Goal: Task Accomplishment & Management: Use online tool/utility

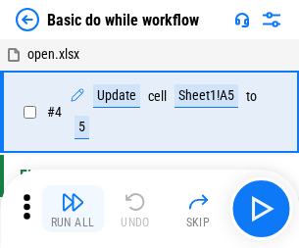
click at [72, 209] on img "button" at bounding box center [72, 201] width 23 height 23
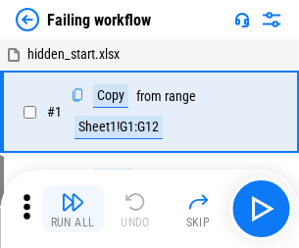
click at [72, 209] on img "button" at bounding box center [72, 201] width 23 height 23
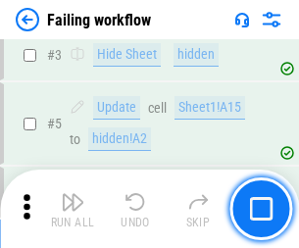
scroll to position [415, 0]
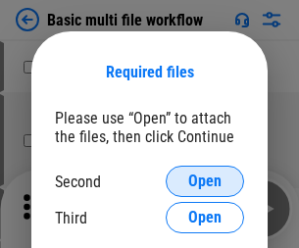
click at [205, 181] on span "Open" at bounding box center [204, 181] width 33 height 16
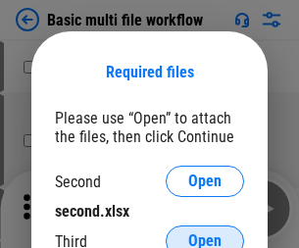
click at [205, 233] on span "Open" at bounding box center [204, 241] width 33 height 16
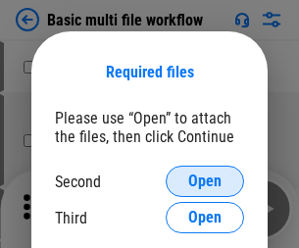
click at [205, 181] on span "Open" at bounding box center [204, 181] width 33 height 16
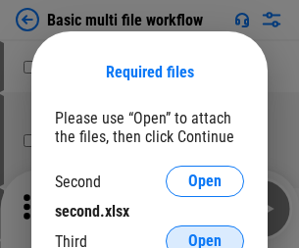
click at [205, 233] on span "Open" at bounding box center [204, 241] width 33 height 16
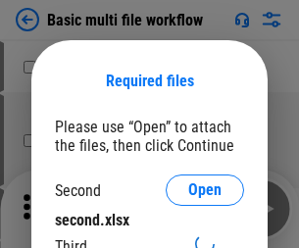
scroll to position [9, 0]
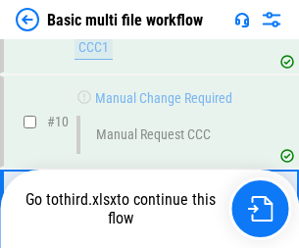
scroll to position [681, 0]
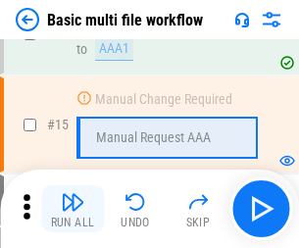
click at [72, 209] on img "button" at bounding box center [72, 201] width 23 height 23
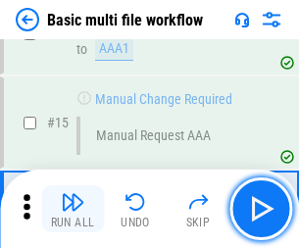
scroll to position [1165, 0]
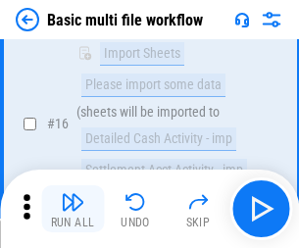
click at [72, 209] on img "button" at bounding box center [72, 201] width 23 height 23
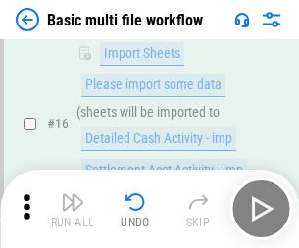
scroll to position [1303, 0]
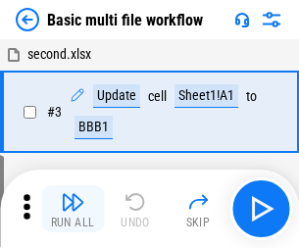
click at [72, 209] on img "button" at bounding box center [72, 201] width 23 height 23
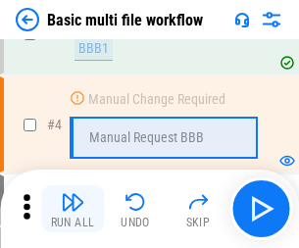
click at [72, 209] on img "button" at bounding box center [72, 201] width 23 height 23
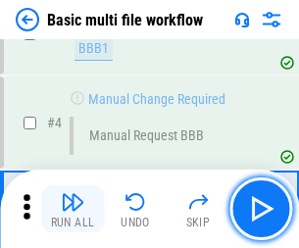
scroll to position [209, 0]
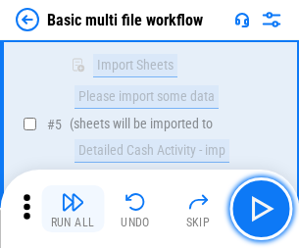
click at [72, 209] on img "button" at bounding box center [72, 201] width 23 height 23
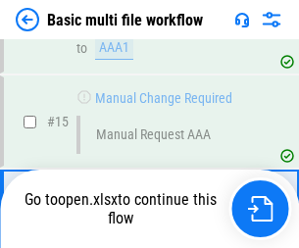
scroll to position [1165, 0]
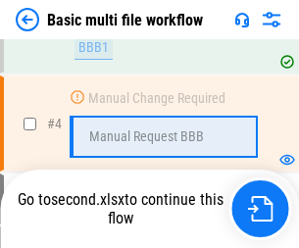
scroll to position [209, 0]
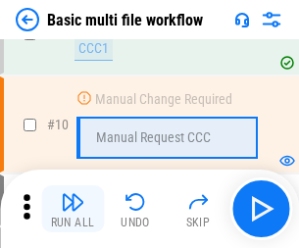
click at [72, 209] on img "button" at bounding box center [72, 201] width 23 height 23
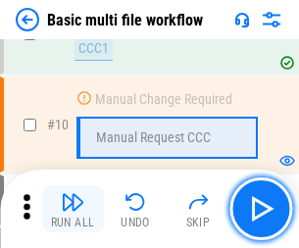
scroll to position [681, 0]
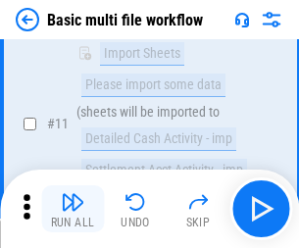
click at [72, 209] on img "button" at bounding box center [72, 201] width 23 height 23
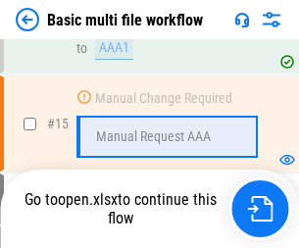
scroll to position [1165, 0]
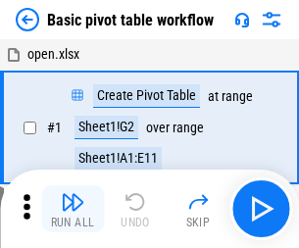
click at [72, 209] on img "button" at bounding box center [72, 201] width 23 height 23
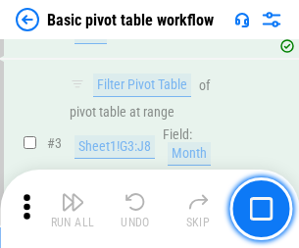
scroll to position [469, 0]
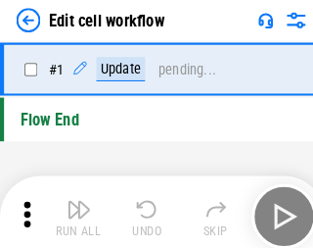
click at [72, 209] on img "button" at bounding box center [76, 201] width 23 height 23
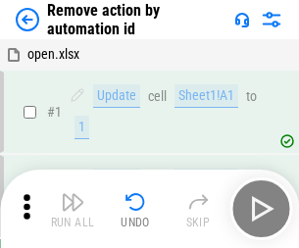
scroll to position [72, 0]
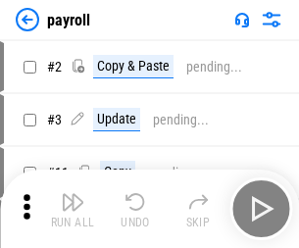
click at [72, 209] on img "button" at bounding box center [72, 201] width 23 height 23
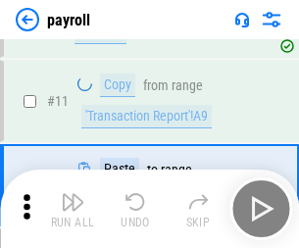
scroll to position [142, 0]
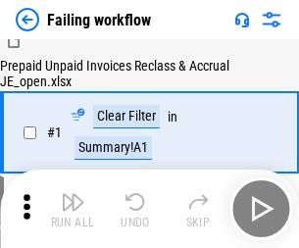
click at [72, 209] on img "button" at bounding box center [72, 201] width 23 height 23
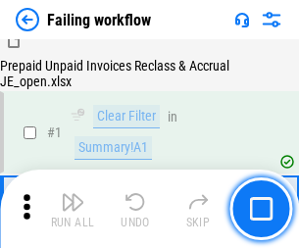
scroll to position [316, 0]
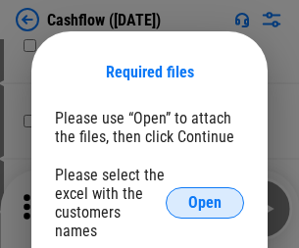
click at [205, 195] on span "Open" at bounding box center [204, 203] width 33 height 16
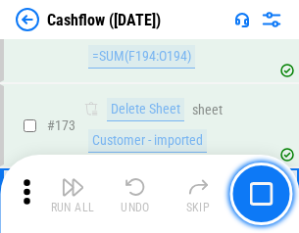
scroll to position [2072, 0]
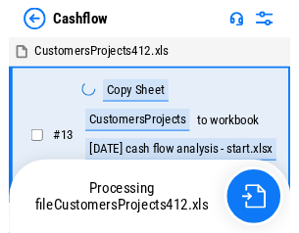
scroll to position [23, 0]
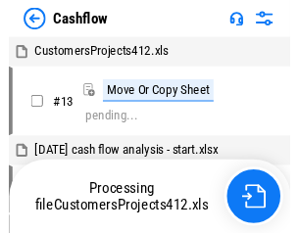
scroll to position [23, 0]
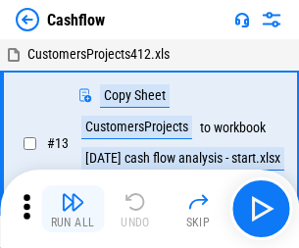
click at [72, 194] on img "button" at bounding box center [72, 201] width 23 height 23
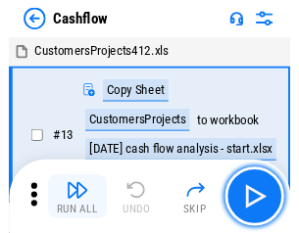
scroll to position [23, 0]
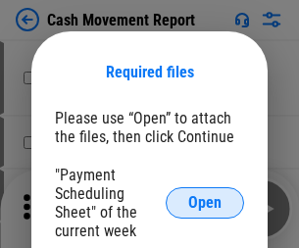
click at [205, 203] on span "Open" at bounding box center [204, 203] width 33 height 16
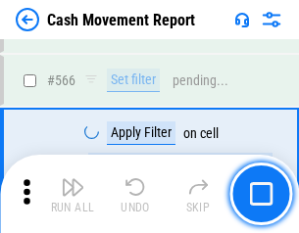
scroll to position [8972, 0]
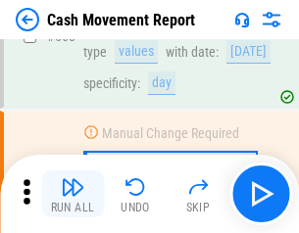
click at [72, 194] on img "button" at bounding box center [72, 186] width 23 height 23
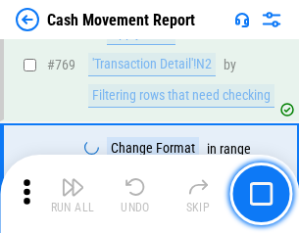
scroll to position [10878, 0]
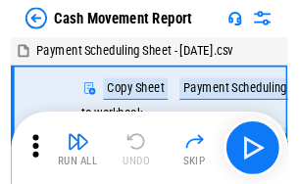
scroll to position [35, 0]
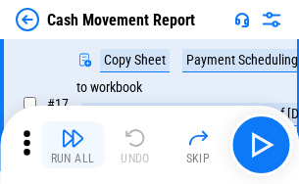
click at [72, 145] on img "button" at bounding box center [72, 137] width 23 height 23
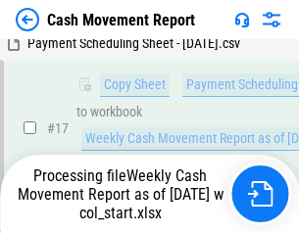
scroll to position [407, 0]
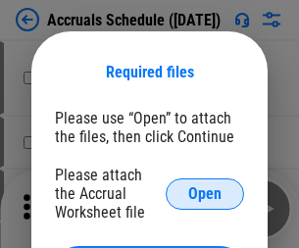
click at [205, 193] on span "Open" at bounding box center [204, 194] width 33 height 16
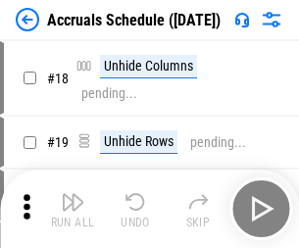
scroll to position [188, 0]
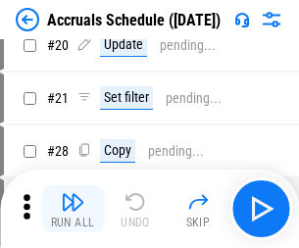
click at [72, 209] on img "button" at bounding box center [72, 201] width 23 height 23
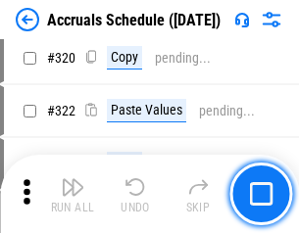
scroll to position [3641, 0]
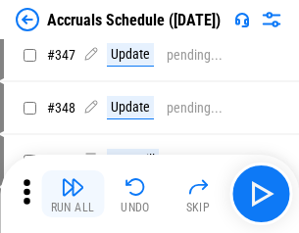
click at [72, 194] on img "button" at bounding box center [72, 186] width 23 height 23
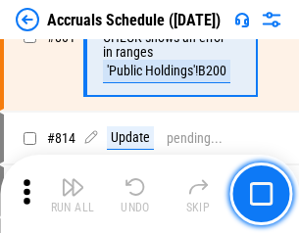
scroll to position [8639, 0]
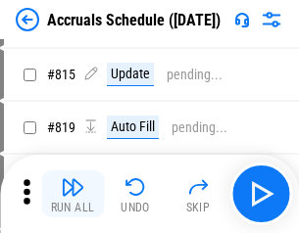
click at [72, 194] on img "button" at bounding box center [72, 186] width 23 height 23
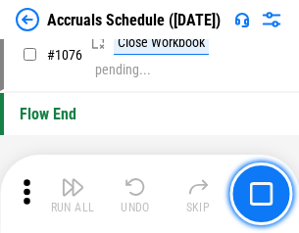
scroll to position [11725, 0]
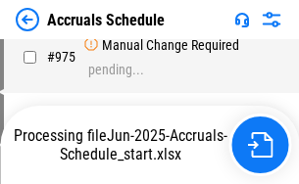
scroll to position [9474, 0]
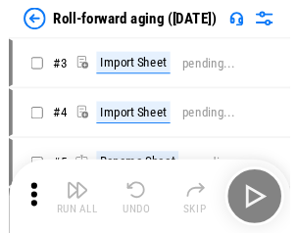
scroll to position [3, 0]
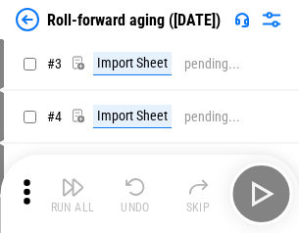
click at [72, 194] on img "button" at bounding box center [72, 186] width 23 height 23
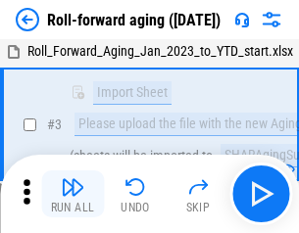
click at [72, 194] on img "button" at bounding box center [72, 186] width 23 height 23
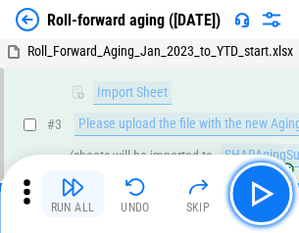
scroll to position [126, 0]
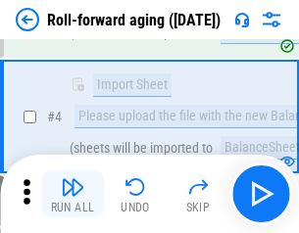
click at [72, 194] on img "button" at bounding box center [72, 186] width 23 height 23
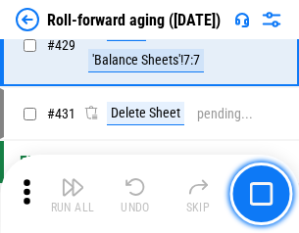
scroll to position [6788, 0]
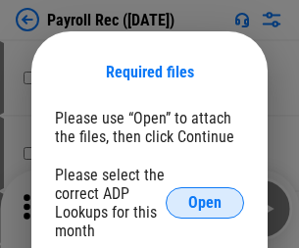
click at [205, 203] on span "Open" at bounding box center [204, 203] width 33 height 16
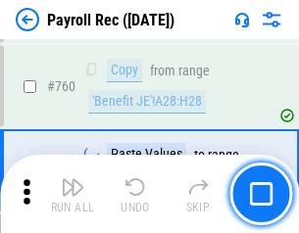
scroll to position [11840, 0]
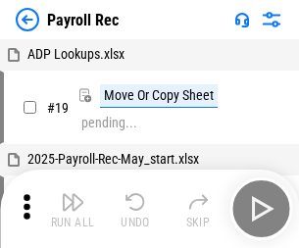
click at [72, 209] on img "button" at bounding box center [72, 201] width 23 height 23
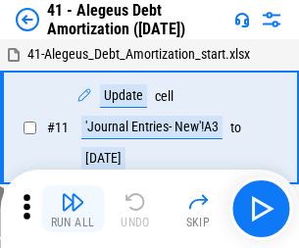
click at [72, 209] on img "button" at bounding box center [72, 201] width 23 height 23
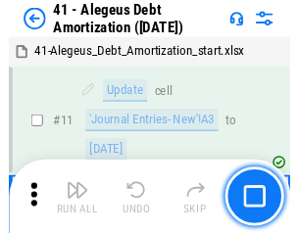
scroll to position [242, 0]
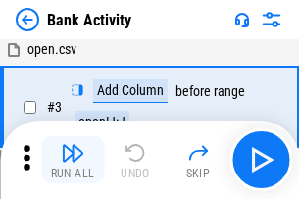
click at [72, 160] on img "button" at bounding box center [72, 152] width 23 height 23
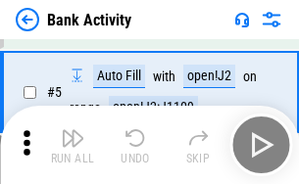
scroll to position [104, 0]
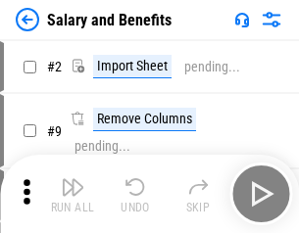
click at [72, 194] on img "button" at bounding box center [72, 186] width 23 height 23
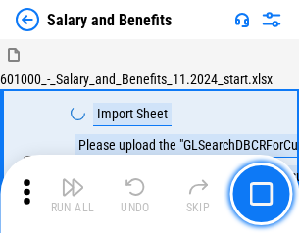
scroll to position [26, 0]
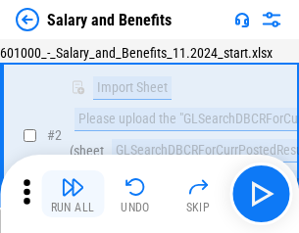
click at [72, 194] on img "button" at bounding box center [72, 186] width 23 height 23
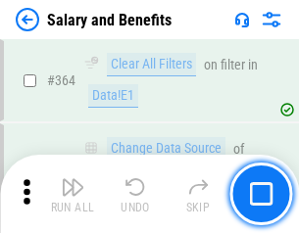
scroll to position [9219, 0]
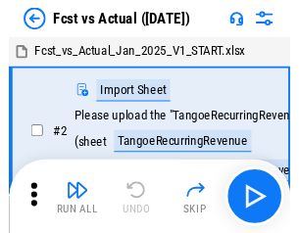
scroll to position [25, 0]
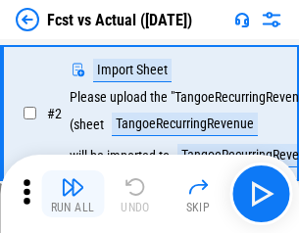
click at [72, 194] on img "button" at bounding box center [72, 186] width 23 height 23
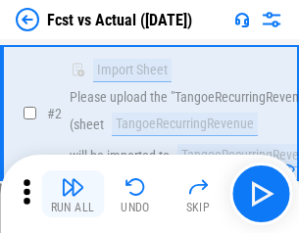
click at [72, 194] on img "button" at bounding box center [72, 186] width 23 height 23
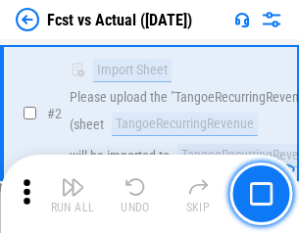
scroll to position [183, 0]
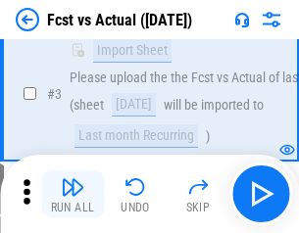
click at [72, 194] on img "button" at bounding box center [72, 186] width 23 height 23
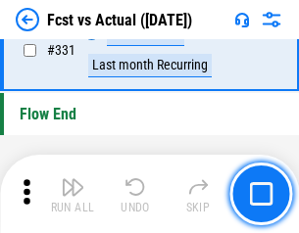
scroll to position [9371, 0]
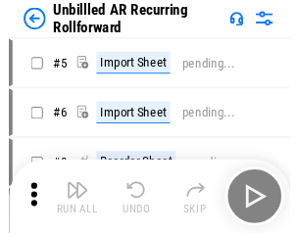
scroll to position [42, 0]
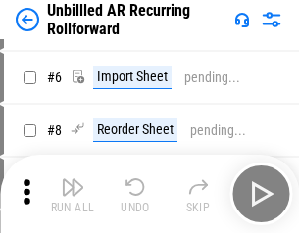
click at [72, 194] on img "button" at bounding box center [72, 186] width 23 height 23
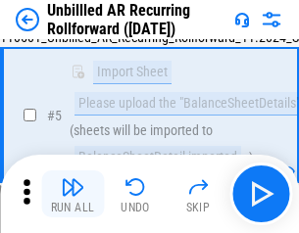
click at [72, 194] on img "button" at bounding box center [72, 186] width 23 height 23
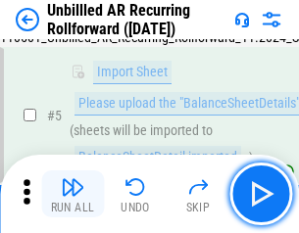
scroll to position [184, 0]
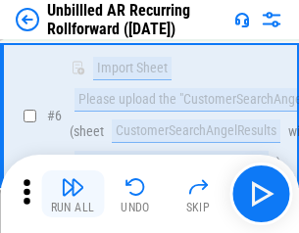
click at [72, 194] on img "button" at bounding box center [72, 186] width 23 height 23
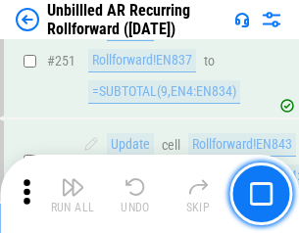
scroll to position [6649, 0]
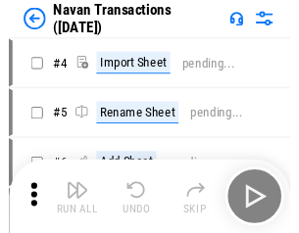
scroll to position [31, 0]
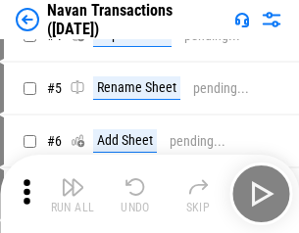
click at [72, 194] on img "button" at bounding box center [72, 186] width 23 height 23
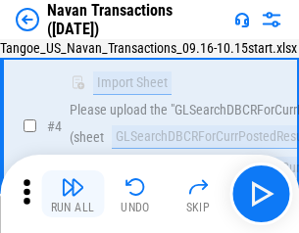
click at [72, 194] on img "button" at bounding box center [72, 186] width 23 height 23
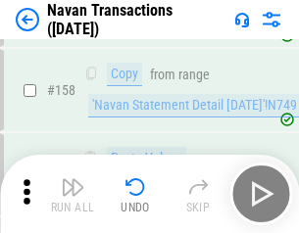
scroll to position [6347, 0]
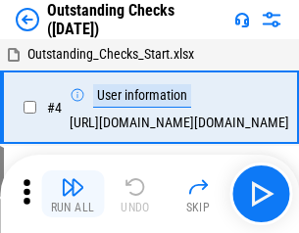
click at [72, 194] on img "button" at bounding box center [72, 186] width 23 height 23
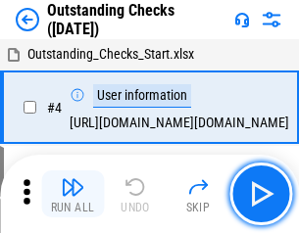
scroll to position [82, 0]
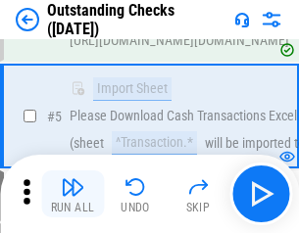
click at [72, 194] on img "button" at bounding box center [72, 186] width 23 height 23
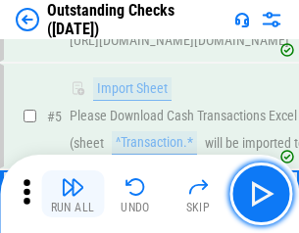
scroll to position [205, 0]
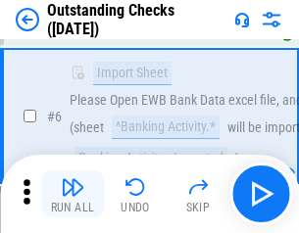
click at [72, 194] on img "button" at bounding box center [72, 186] width 23 height 23
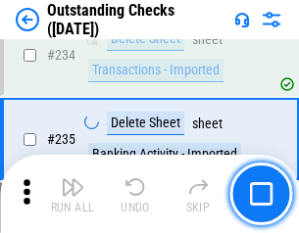
scroll to position [5945, 0]
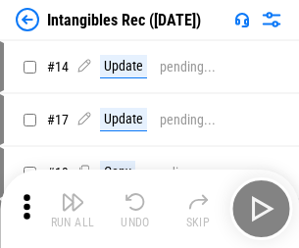
click at [72, 209] on img "button" at bounding box center [72, 201] width 23 height 23
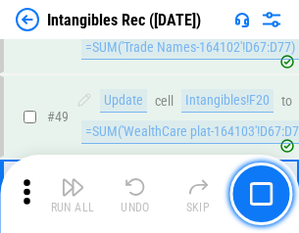
scroll to position [763, 0]
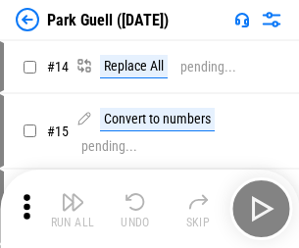
click at [72, 194] on img "button" at bounding box center [72, 201] width 23 height 23
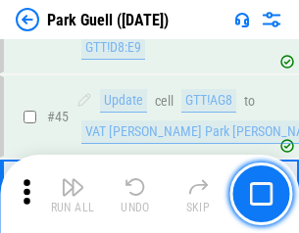
scroll to position [2448, 0]
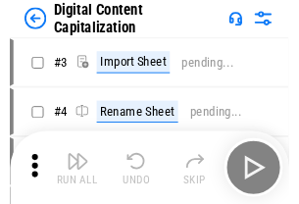
scroll to position [57, 0]
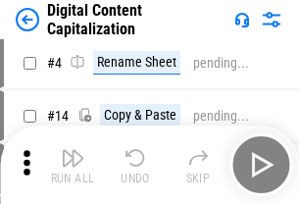
click at [72, 164] on img "button" at bounding box center [72, 157] width 23 height 23
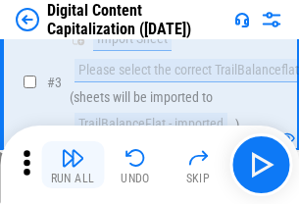
click at [72, 164] on img "button" at bounding box center [72, 157] width 23 height 23
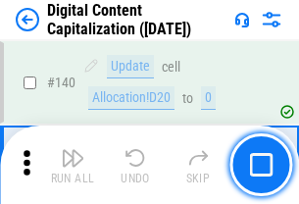
scroll to position [2076, 0]
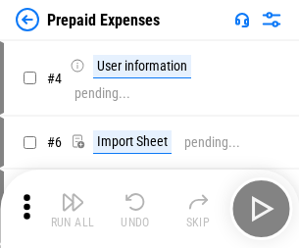
click at [72, 194] on img "button" at bounding box center [72, 201] width 23 height 23
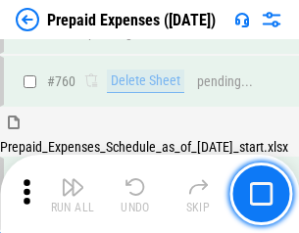
scroll to position [5426, 0]
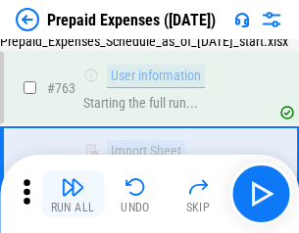
click at [72, 194] on img "button" at bounding box center [72, 186] width 23 height 23
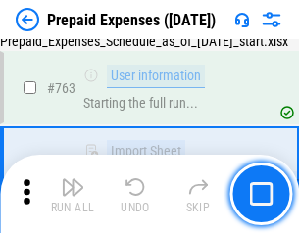
scroll to position [5541, 0]
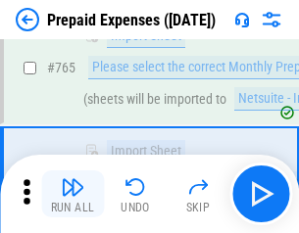
click at [72, 194] on img "button" at bounding box center [72, 186] width 23 height 23
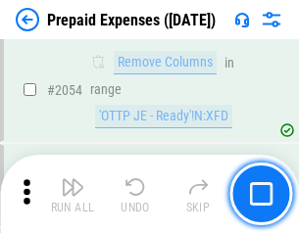
scroll to position [20463, 0]
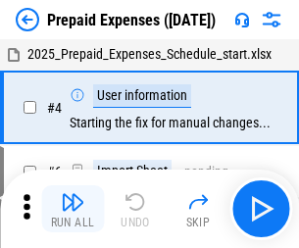
click at [72, 209] on img "button" at bounding box center [72, 201] width 23 height 23
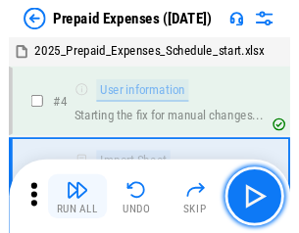
scroll to position [86, 0]
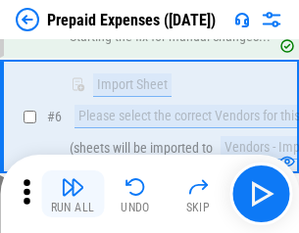
click at [72, 194] on img "button" at bounding box center [72, 186] width 23 height 23
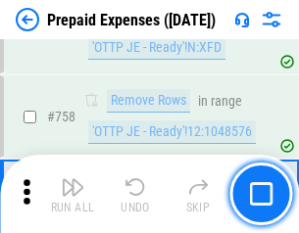
scroll to position [6975, 0]
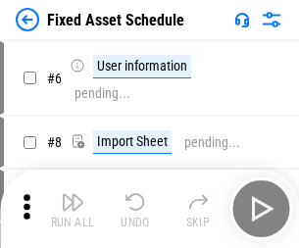
click at [72, 209] on img "button" at bounding box center [72, 201] width 23 height 23
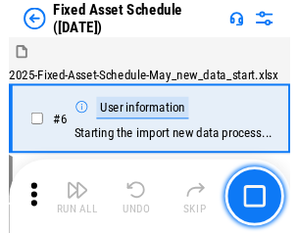
scroll to position [106, 0]
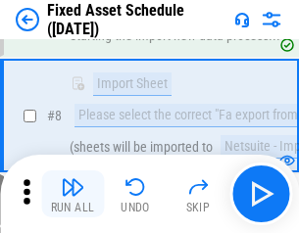
click at [72, 194] on img "button" at bounding box center [72, 186] width 23 height 23
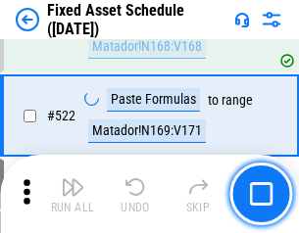
scroll to position [6804, 0]
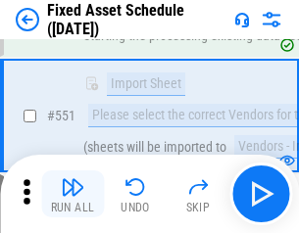
click at [72, 194] on img "button" at bounding box center [72, 186] width 23 height 23
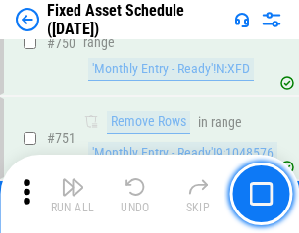
scroll to position [9544, 0]
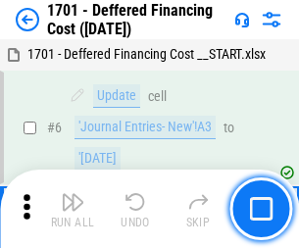
scroll to position [235, 0]
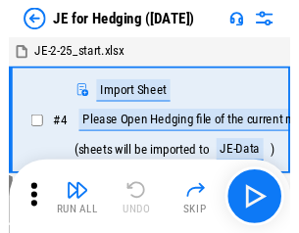
scroll to position [3, 0]
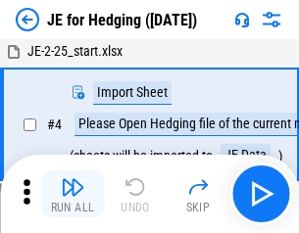
click at [72, 194] on img "button" at bounding box center [72, 186] width 23 height 23
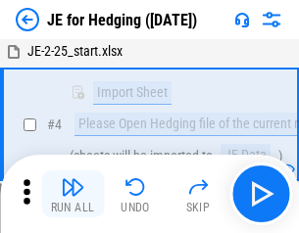
click at [72, 194] on img "button" at bounding box center [72, 186] width 23 height 23
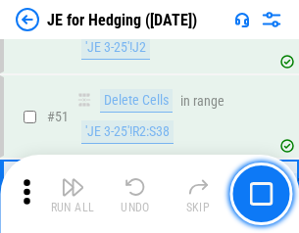
scroll to position [1268, 0]
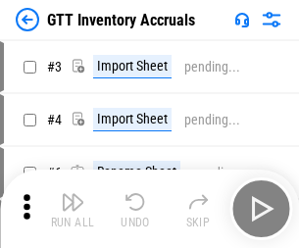
click at [72, 194] on img "button" at bounding box center [72, 201] width 23 height 23
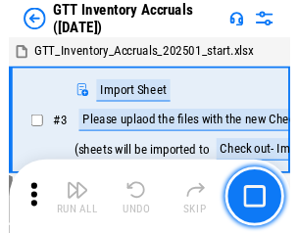
scroll to position [3, 0]
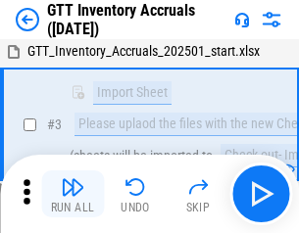
click at [72, 194] on img "button" at bounding box center [72, 186] width 23 height 23
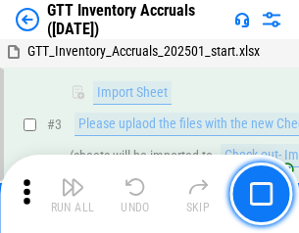
scroll to position [126, 0]
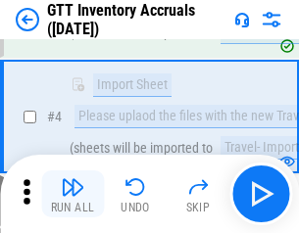
click at [72, 194] on img "button" at bounding box center [72, 186] width 23 height 23
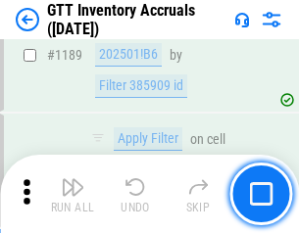
scroll to position [15986, 0]
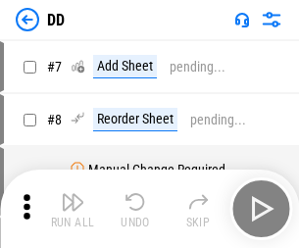
click at [72, 209] on img "button" at bounding box center [72, 201] width 23 height 23
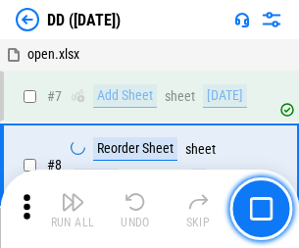
scroll to position [189, 0]
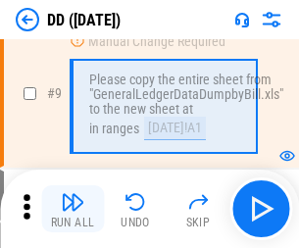
click at [72, 209] on img "button" at bounding box center [72, 201] width 23 height 23
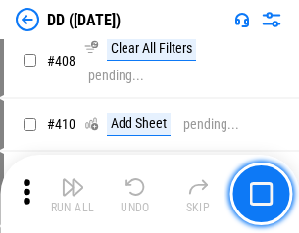
scroll to position [8759, 0]
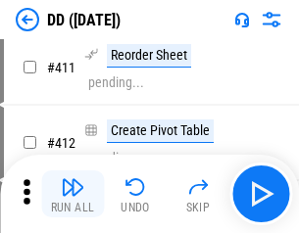
click at [72, 194] on img "button" at bounding box center [72, 186] width 23 height 23
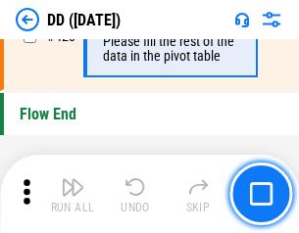
scroll to position [9370, 0]
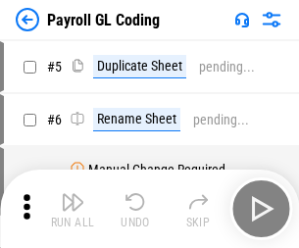
click at [72, 209] on img "button" at bounding box center [72, 201] width 23 height 23
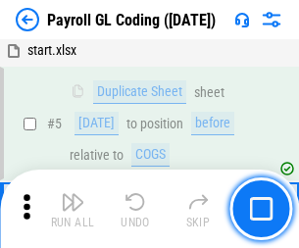
scroll to position [235, 0]
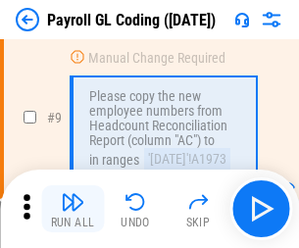
click at [72, 209] on img "button" at bounding box center [72, 201] width 23 height 23
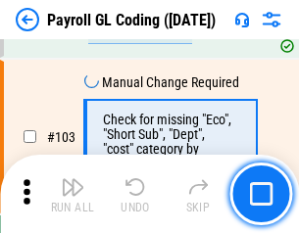
scroll to position [4593, 0]
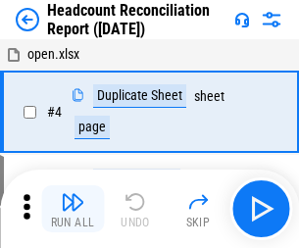
click at [72, 209] on img "button" at bounding box center [72, 201] width 23 height 23
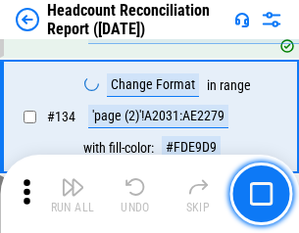
scroll to position [2353, 0]
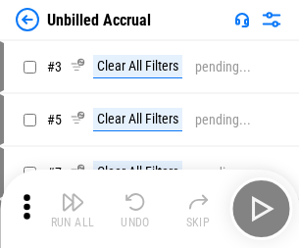
click at [72, 209] on img "button" at bounding box center [72, 201] width 23 height 23
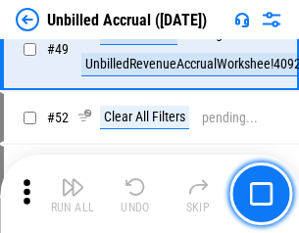
scroll to position [1776, 0]
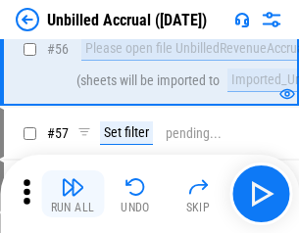
click at [72, 194] on img "button" at bounding box center [72, 186] width 23 height 23
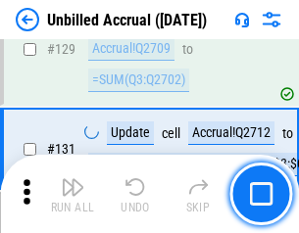
scroll to position [5831, 0]
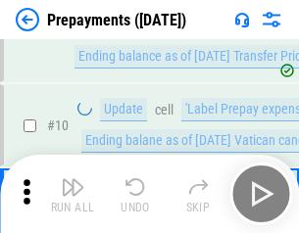
scroll to position [122, 0]
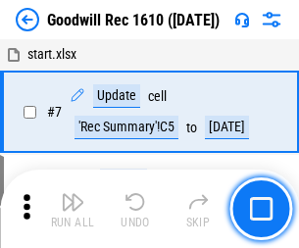
scroll to position [335, 0]
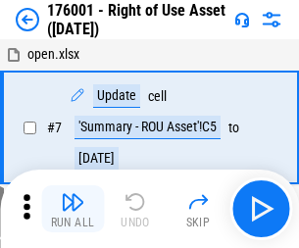
click at [72, 209] on img "button" at bounding box center [72, 201] width 23 height 23
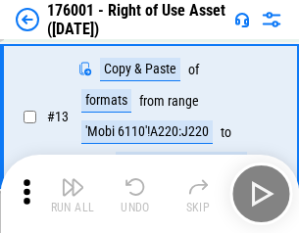
scroll to position [126, 0]
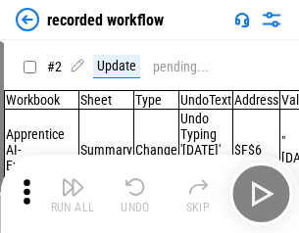
click at [72, 194] on img "button" at bounding box center [72, 186] width 23 height 23
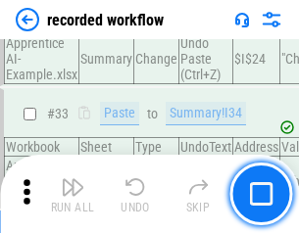
scroll to position [6119, 0]
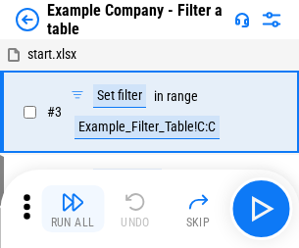
click at [72, 209] on img "button" at bounding box center [72, 201] width 23 height 23
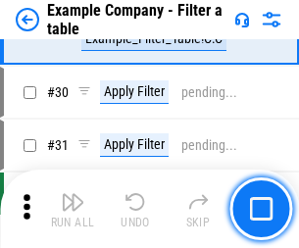
scroll to position [1791, 0]
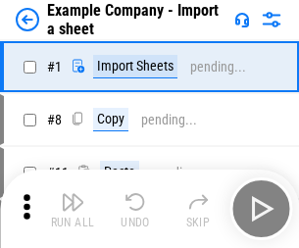
click at [72, 194] on img "button" at bounding box center [72, 201] width 23 height 23
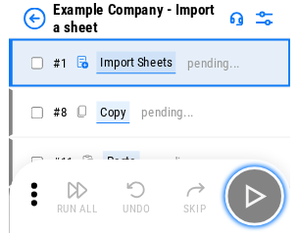
scroll to position [30, 0]
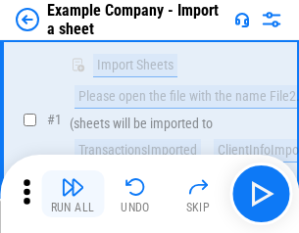
click at [72, 194] on img "button" at bounding box center [72, 186] width 23 height 23
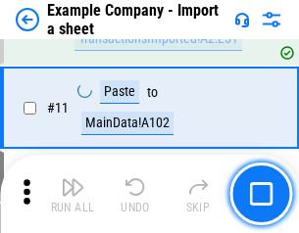
scroll to position [433, 0]
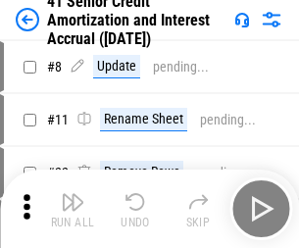
click at [72, 194] on img "button" at bounding box center [72, 201] width 23 height 23
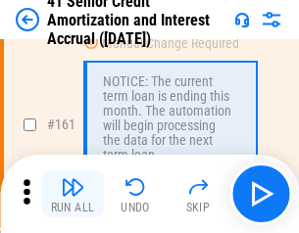
click at [72, 194] on img "button" at bounding box center [72, 186] width 23 height 23
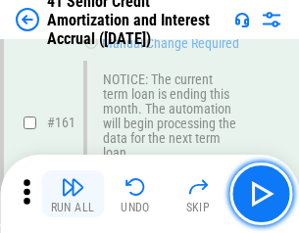
scroll to position [2094, 0]
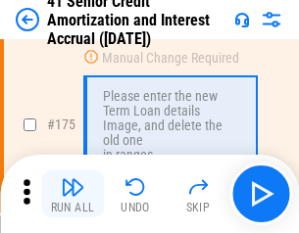
click at [72, 194] on img "button" at bounding box center [72, 186] width 23 height 23
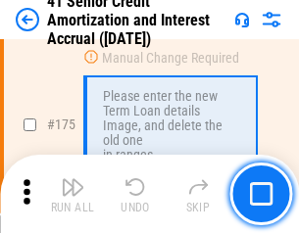
scroll to position [2293, 0]
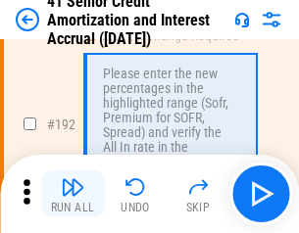
click at [72, 194] on img "button" at bounding box center [72, 186] width 23 height 23
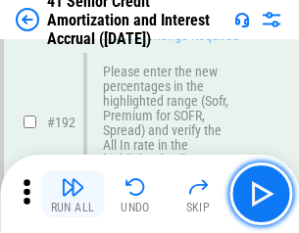
scroll to position [2498, 0]
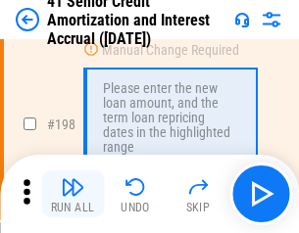
click at [72, 194] on img "button" at bounding box center [72, 186] width 23 height 23
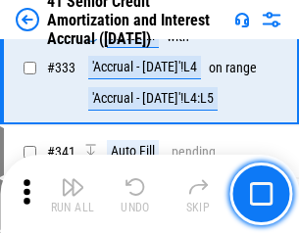
scroll to position [5001, 0]
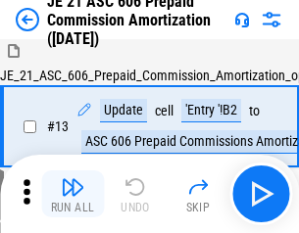
click at [72, 194] on img "button" at bounding box center [72, 186] width 23 height 23
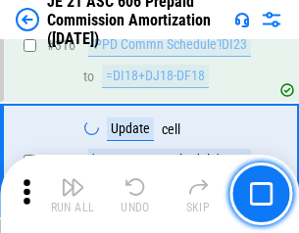
scroll to position [3655, 0]
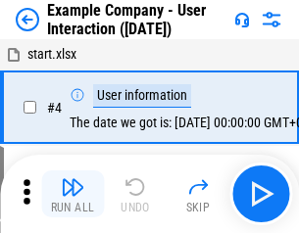
click at [72, 194] on img "button" at bounding box center [72, 186] width 23 height 23
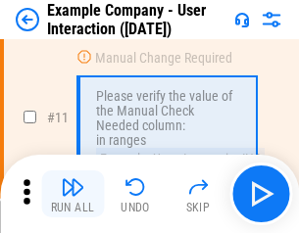
click at [72, 194] on img "button" at bounding box center [72, 186] width 23 height 23
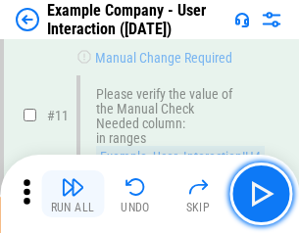
scroll to position [424, 0]
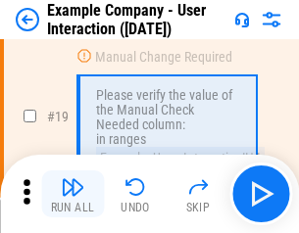
click at [72, 194] on img "button" at bounding box center [72, 186] width 23 height 23
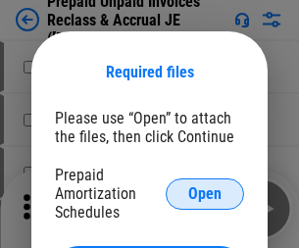
click at [205, 193] on span "Open" at bounding box center [204, 194] width 33 height 16
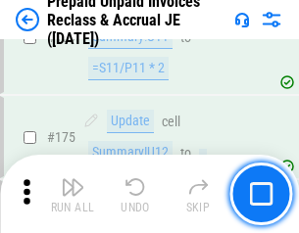
scroll to position [2643, 0]
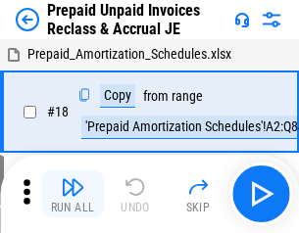
click at [72, 194] on img "button" at bounding box center [72, 186] width 23 height 23
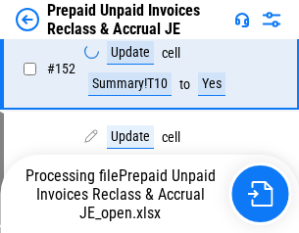
scroll to position [1504, 0]
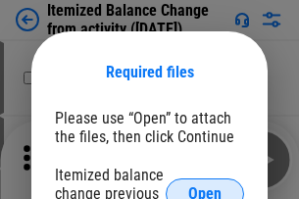
click at [205, 186] on span "Open" at bounding box center [204, 194] width 33 height 16
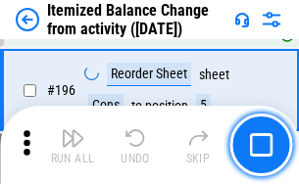
scroll to position [3768, 0]
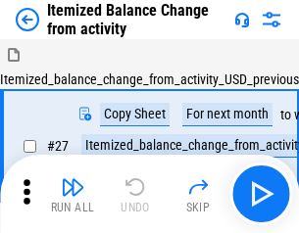
scroll to position [30, 0]
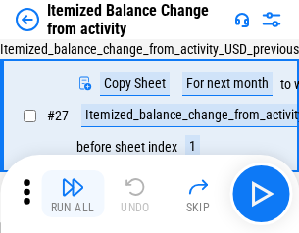
click at [72, 194] on img "button" at bounding box center [72, 186] width 23 height 23
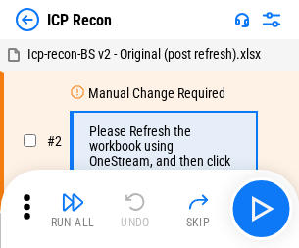
scroll to position [9, 0]
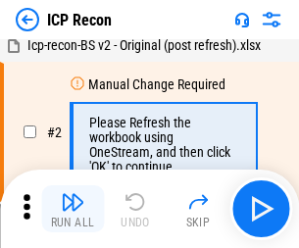
click at [72, 209] on img "button" at bounding box center [72, 201] width 23 height 23
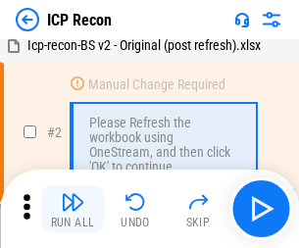
click at [72, 209] on img "button" at bounding box center [72, 201] width 23 height 23
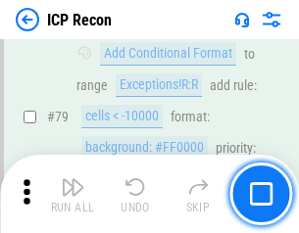
scroll to position [1919, 0]
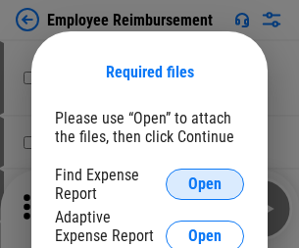
click at [205, 184] on span "Open" at bounding box center [204, 184] width 33 height 16
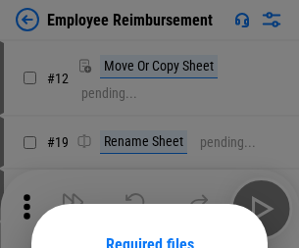
scroll to position [172, 0]
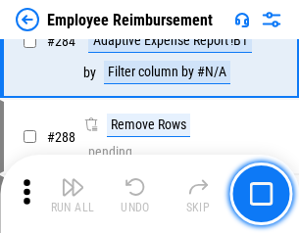
scroll to position [5321, 0]
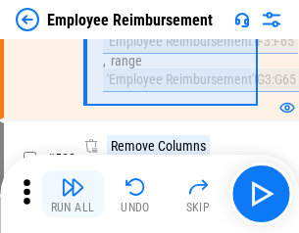
click at [72, 194] on img "button" at bounding box center [72, 186] width 23 height 23
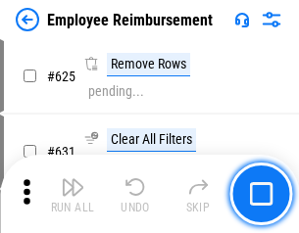
scroll to position [11721, 0]
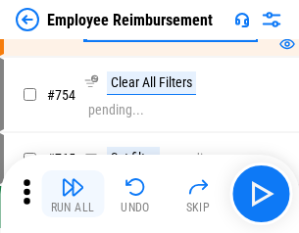
click at [72, 194] on img "button" at bounding box center [72, 186] width 23 height 23
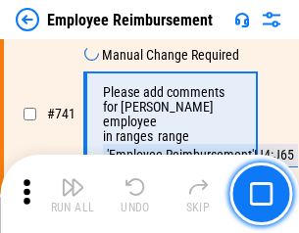
scroll to position [13735, 0]
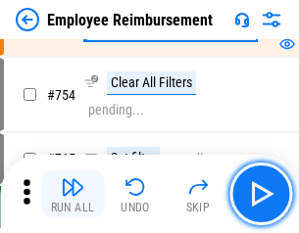
click at [72, 194] on img "button" at bounding box center [72, 186] width 23 height 23
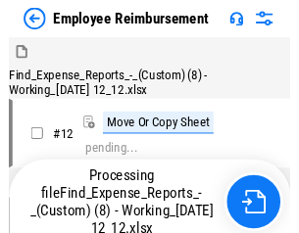
scroll to position [67, 0]
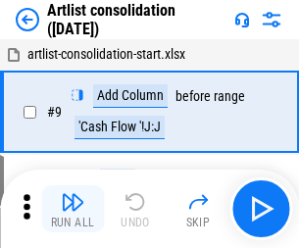
click at [72, 209] on img "button" at bounding box center [72, 201] width 23 height 23
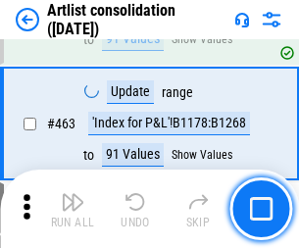
scroll to position [8572, 0]
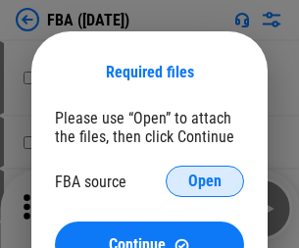
click at [205, 181] on span "Open" at bounding box center [204, 181] width 33 height 16
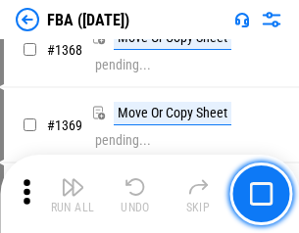
scroll to position [21024, 0]
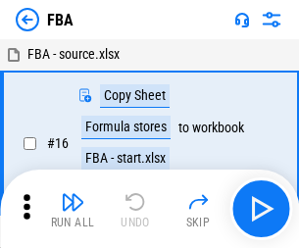
scroll to position [20, 0]
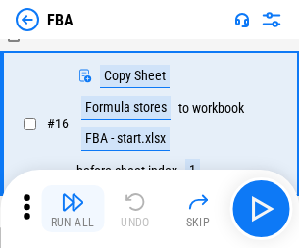
click at [72, 209] on img "button" at bounding box center [72, 201] width 23 height 23
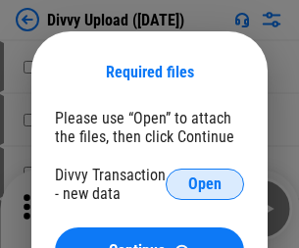
click at [205, 184] on span "Open" at bounding box center [204, 184] width 33 height 16
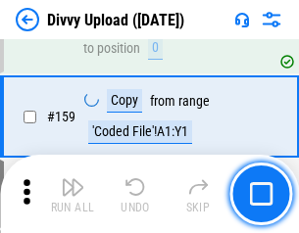
scroll to position [2027, 0]
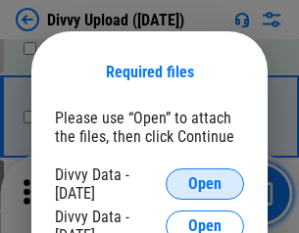
click at [205, 184] on span "Open" at bounding box center [204, 184] width 33 height 16
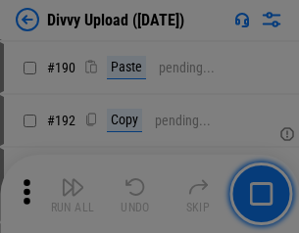
scroll to position [2471, 0]
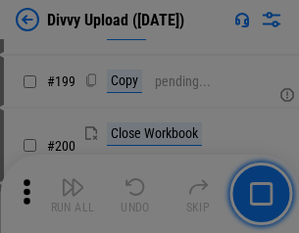
scroll to position [2847, 0]
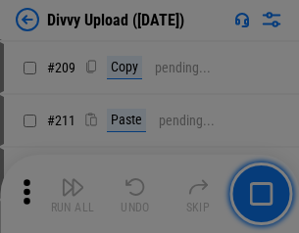
scroll to position [3325, 0]
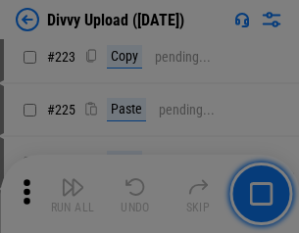
scroll to position [3907, 0]
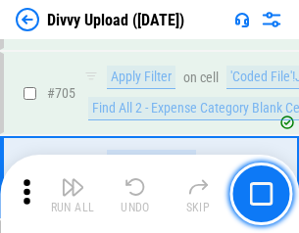
scroll to position [13392, 0]
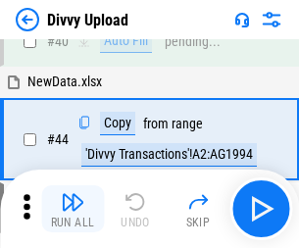
click at [72, 209] on img "button" at bounding box center [72, 201] width 23 height 23
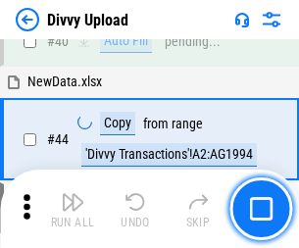
scroll to position [215, 0]
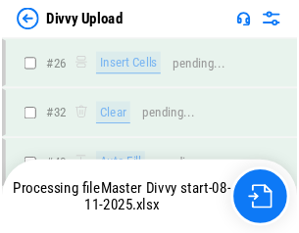
scroll to position [2027, 0]
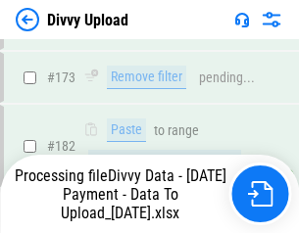
scroll to position [2191, 0]
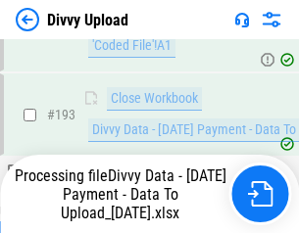
scroll to position [2638, 0]
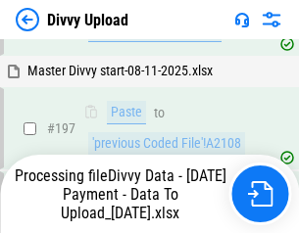
scroll to position [3054, 0]
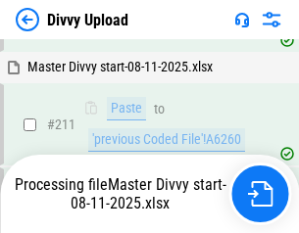
scroll to position [3783, 0]
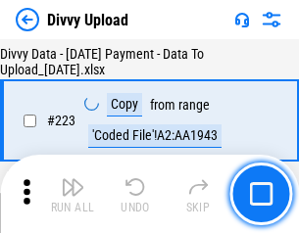
scroll to position [4463, 0]
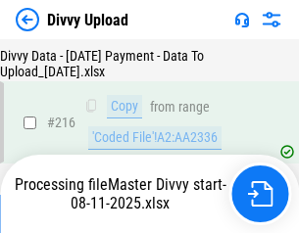
scroll to position [4031, 0]
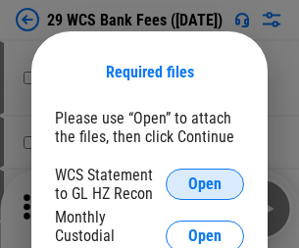
click at [205, 184] on span "Open" at bounding box center [204, 184] width 33 height 16
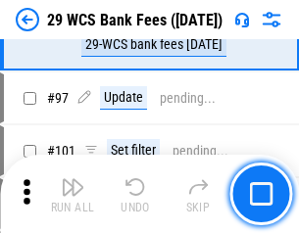
scroll to position [1908, 0]
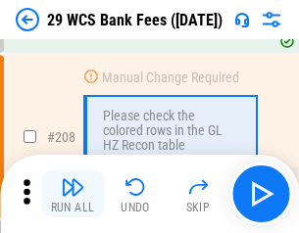
click at [72, 194] on img "button" at bounding box center [72, 186] width 23 height 23
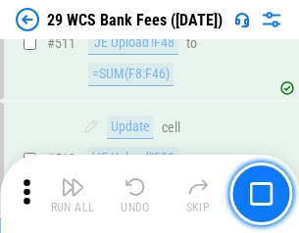
scroll to position [9849, 0]
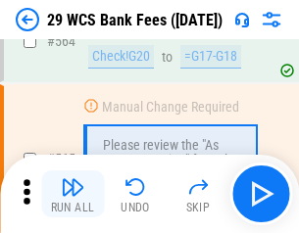
click at [72, 194] on img "button" at bounding box center [72, 186] width 23 height 23
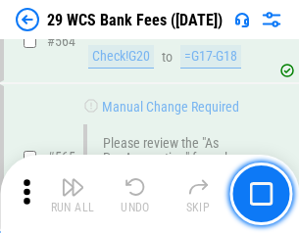
scroll to position [10587, 0]
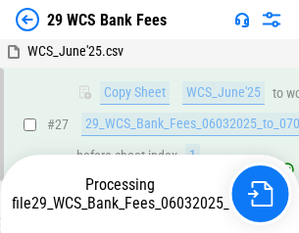
scroll to position [391, 0]
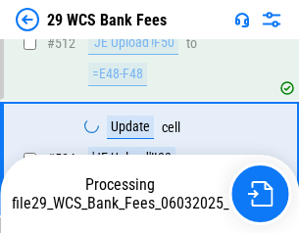
scroll to position [10451, 0]
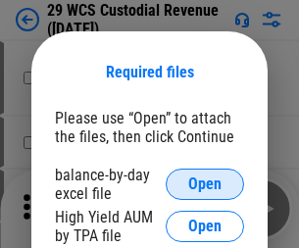
click at [205, 184] on span "Open" at bounding box center [204, 184] width 33 height 16
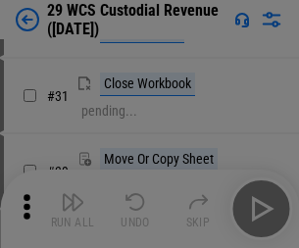
scroll to position [420, 0]
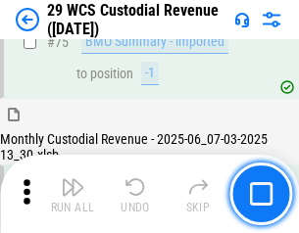
scroll to position [2045, 0]
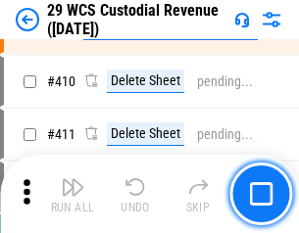
click at [72, 194] on img "button" at bounding box center [72, 186] width 23 height 23
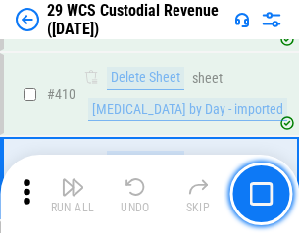
scroll to position [9349, 0]
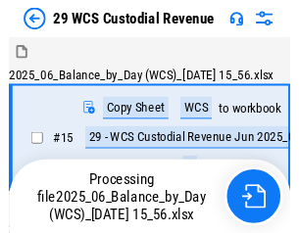
scroll to position [47, 0]
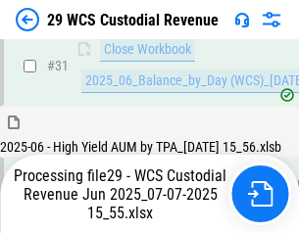
scroll to position [1005, 0]
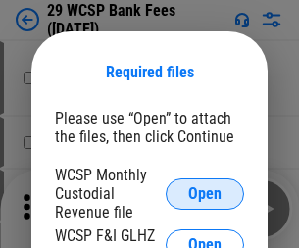
click at [205, 193] on span "Open" at bounding box center [204, 194] width 33 height 16
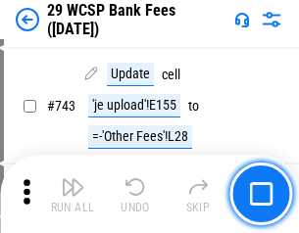
scroll to position [9865, 0]
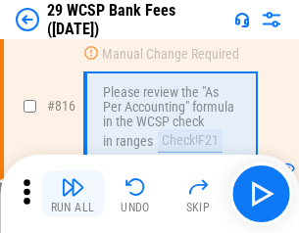
click at [72, 194] on img "button" at bounding box center [72, 186] width 23 height 23
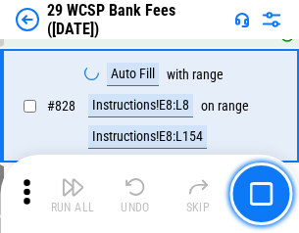
scroll to position [12421, 0]
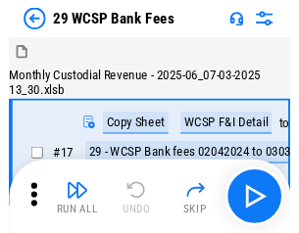
scroll to position [47, 0]
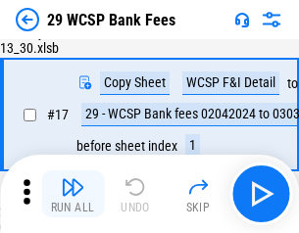
click at [72, 194] on img "button" at bounding box center [72, 186] width 23 height 23
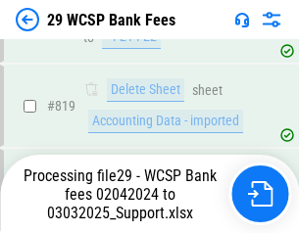
scroll to position [12398, 0]
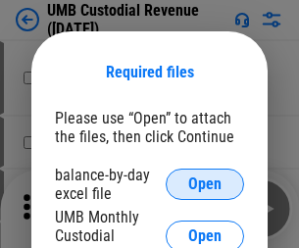
click at [205, 184] on span "Open" at bounding box center [204, 184] width 33 height 16
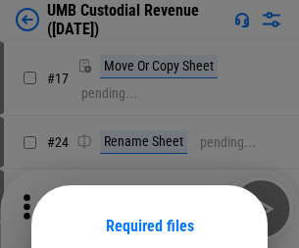
scroll to position [154, 0]
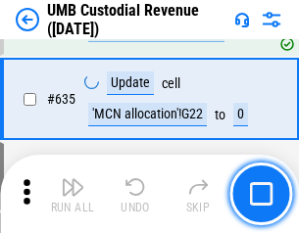
scroll to position [10245, 0]
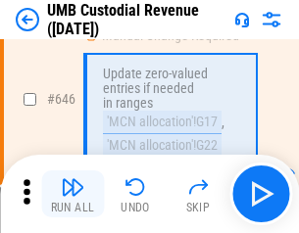
click at [72, 194] on img "button" at bounding box center [72, 186] width 23 height 23
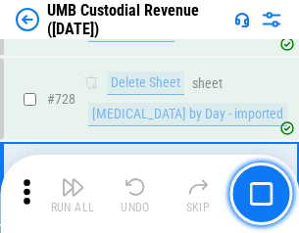
scroll to position [12076, 0]
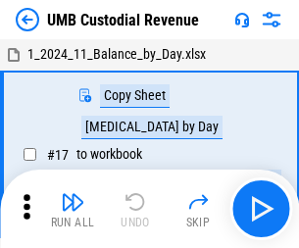
scroll to position [15, 0]
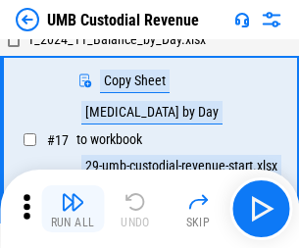
click at [72, 209] on img "button" at bounding box center [72, 201] width 23 height 23
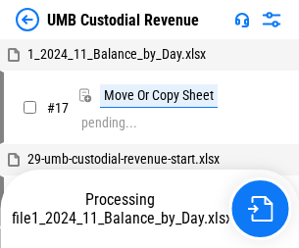
scroll to position [15, 0]
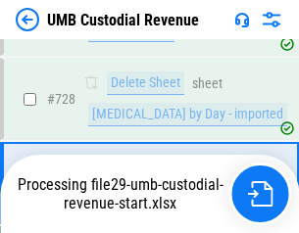
scroll to position [12031, 0]
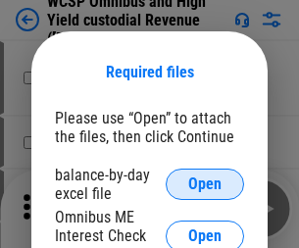
click at [205, 184] on span "Open" at bounding box center [204, 184] width 33 height 16
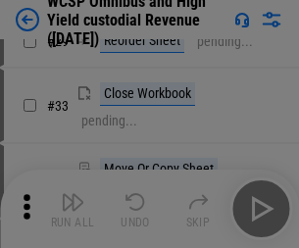
scroll to position [447, 0]
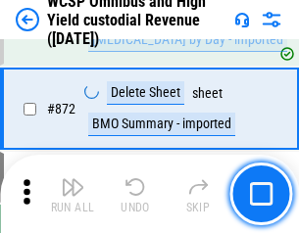
scroll to position [16568, 0]
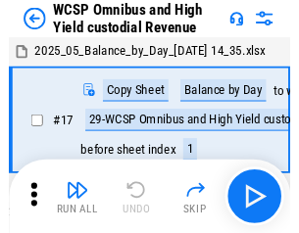
scroll to position [11, 0]
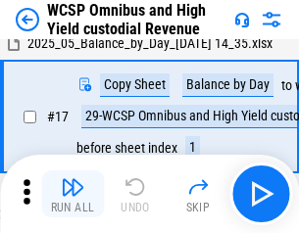
click at [72, 194] on img "button" at bounding box center [72, 186] width 23 height 23
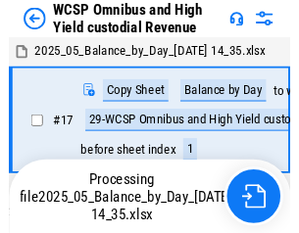
scroll to position [11, 0]
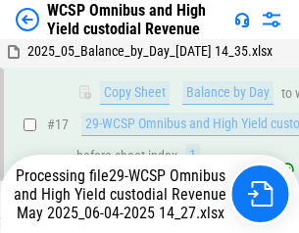
scroll to position [407, 0]
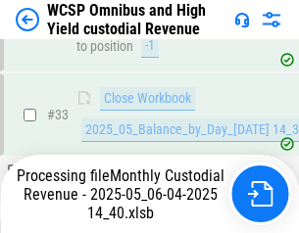
scroll to position [1431, 0]
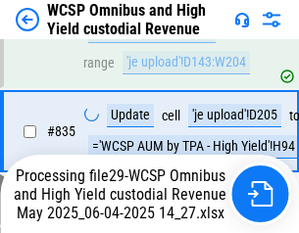
scroll to position [16171, 0]
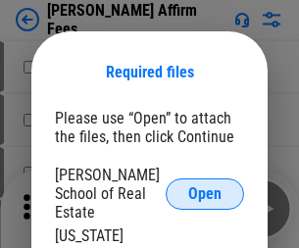
click at [205, 186] on span "Open" at bounding box center [204, 194] width 33 height 16
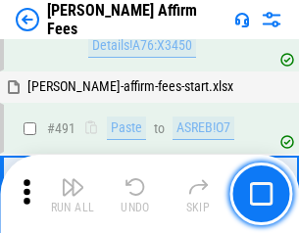
scroll to position [5323, 0]
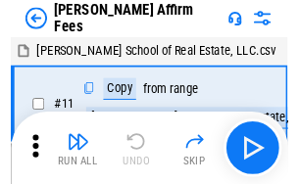
scroll to position [20, 0]
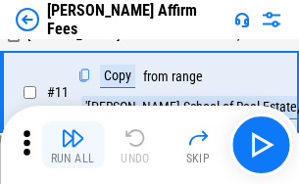
click at [72, 145] on img "button" at bounding box center [72, 137] width 23 height 23
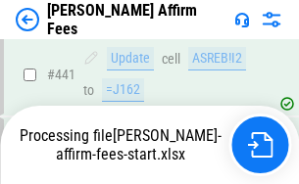
scroll to position [5134, 0]
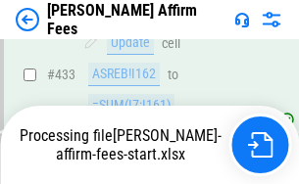
scroll to position [5134, 0]
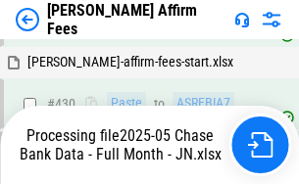
scroll to position [5134, 0]
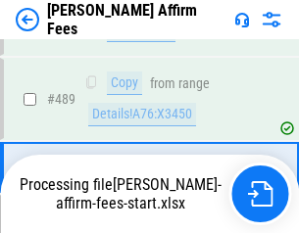
scroll to position [5110, 0]
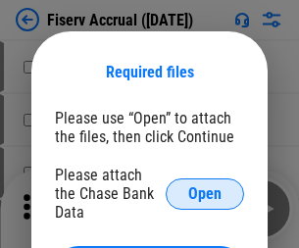
click at [205, 186] on span "Open" at bounding box center [204, 194] width 33 height 16
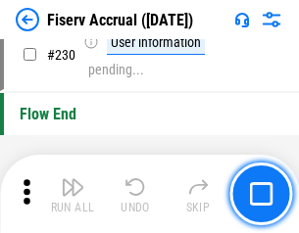
scroll to position [6203, 0]
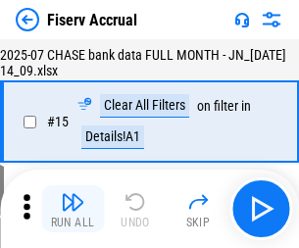
click at [72, 209] on img "button" at bounding box center [72, 201] width 23 height 23
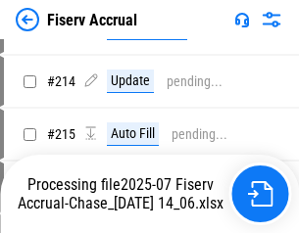
scroll to position [5941, 0]
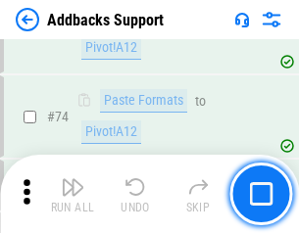
scroll to position [1425, 0]
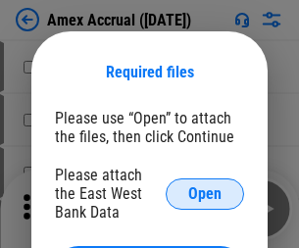
click at [205, 193] on span "Open" at bounding box center [204, 194] width 33 height 16
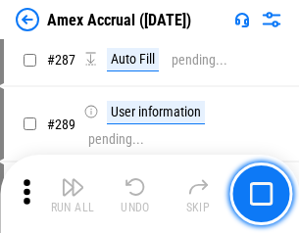
scroll to position [5614, 0]
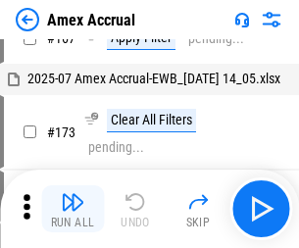
click at [72, 209] on img "button" at bounding box center [72, 201] width 23 height 23
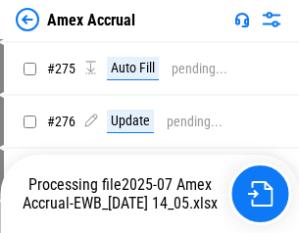
scroll to position [5834, 0]
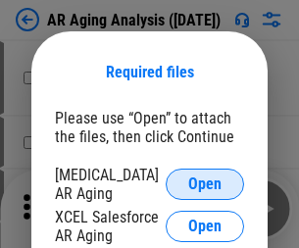
click at [205, 181] on span "Open" at bounding box center [204, 184] width 33 height 16
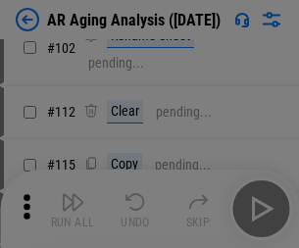
scroll to position [269, 0]
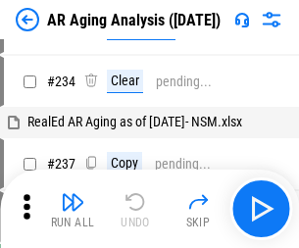
scroll to position [20, 0]
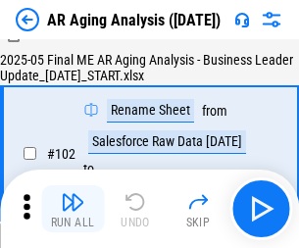
click at [72, 209] on img "button" at bounding box center [72, 201] width 23 height 23
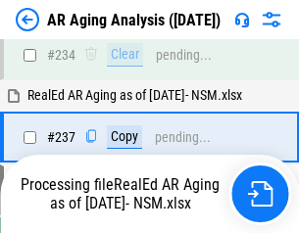
scroll to position [3035, 0]
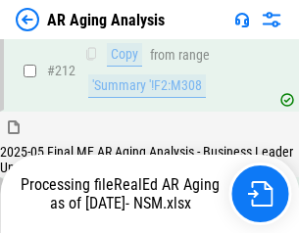
scroll to position [2928, 0]
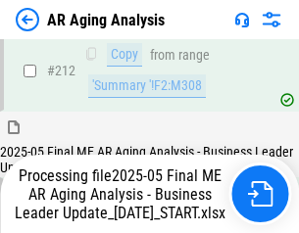
scroll to position [3012, 0]
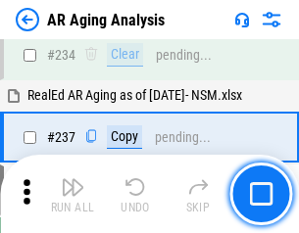
scroll to position [3012, 0]
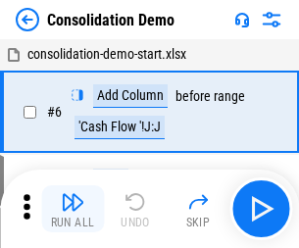
click at [72, 209] on img "button" at bounding box center [72, 201] width 23 height 23
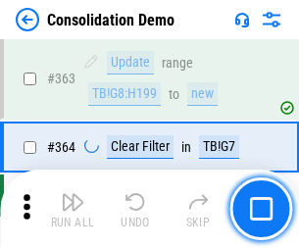
scroll to position [6561, 0]
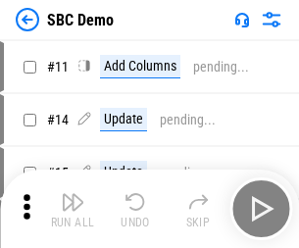
click at [72, 209] on img "button" at bounding box center [72, 201] width 23 height 23
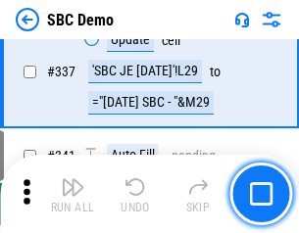
scroll to position [5150, 0]
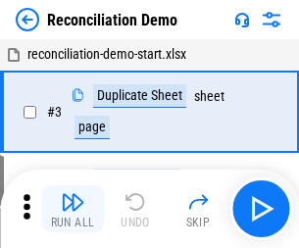
click at [72, 209] on img "button" at bounding box center [72, 201] width 23 height 23
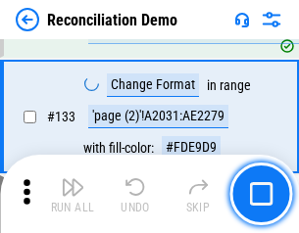
scroll to position [2325, 0]
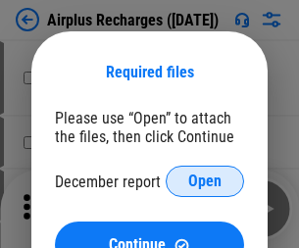
click at [205, 181] on span "Open" at bounding box center [204, 181] width 33 height 16
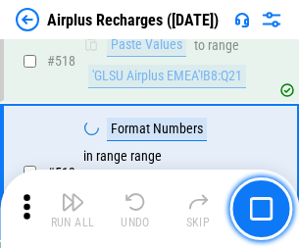
scroll to position [8424, 0]
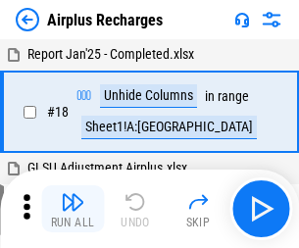
click at [72, 209] on img "button" at bounding box center [72, 201] width 23 height 23
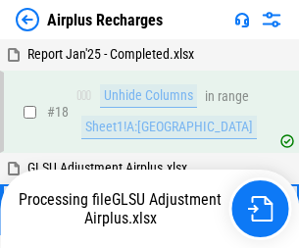
scroll to position [86, 0]
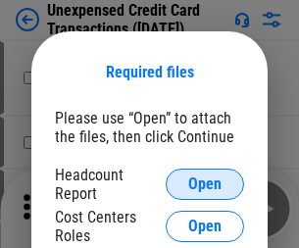
click at [205, 184] on span "Open" at bounding box center [204, 184] width 33 height 16
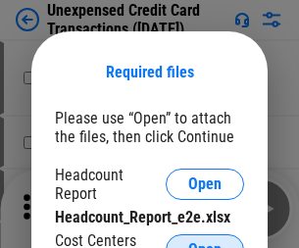
click at [205, 242] on span "Open" at bounding box center [204, 250] width 33 height 16
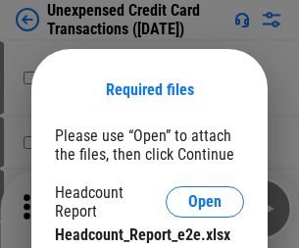
scroll to position [18, 0]
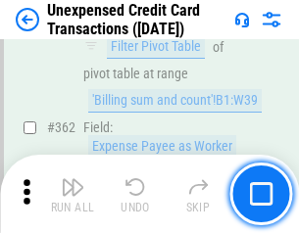
scroll to position [5034, 0]
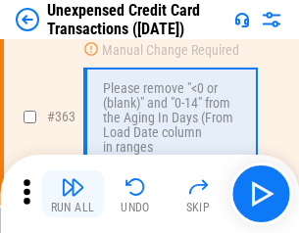
click at [72, 194] on img "button" at bounding box center [72, 186] width 23 height 23
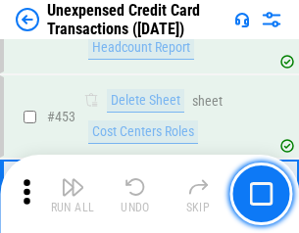
scroll to position [6677, 0]
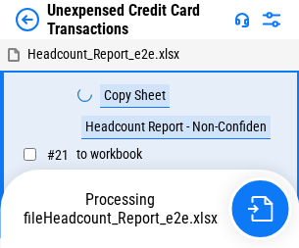
scroll to position [23, 0]
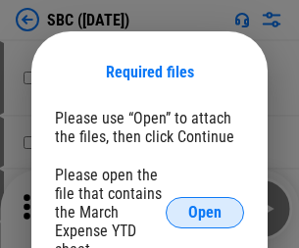
click at [205, 211] on span "Open" at bounding box center [204, 213] width 33 height 16
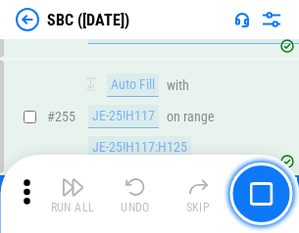
scroll to position [3825, 0]
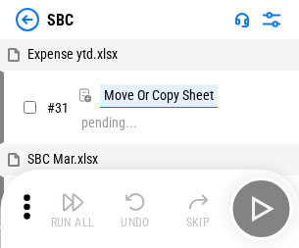
scroll to position [20, 0]
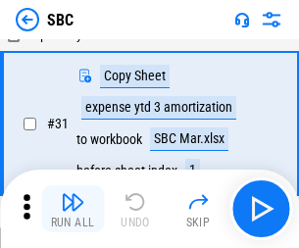
click at [72, 209] on img "button" at bounding box center [72, 201] width 23 height 23
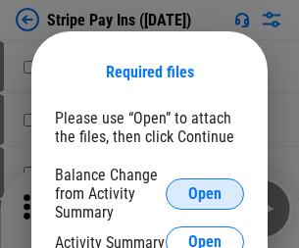
click at [205, 193] on span "Open" at bounding box center [204, 194] width 33 height 16
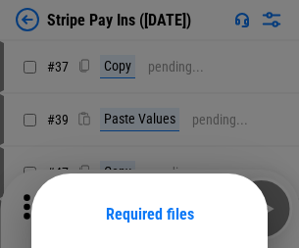
scroll to position [142, 0]
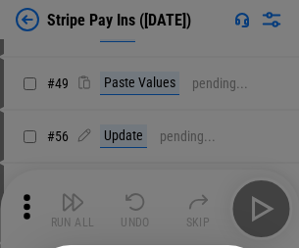
scroll to position [355, 0]
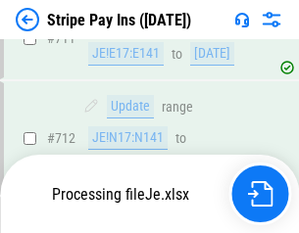
scroll to position [9918, 0]
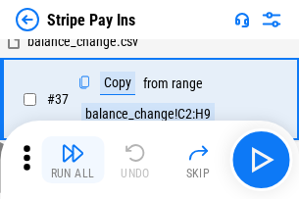
click at [72, 160] on img "button" at bounding box center [72, 152] width 23 height 23
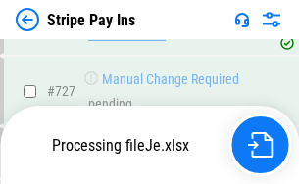
scroll to position [10106, 0]
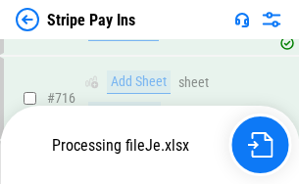
scroll to position [10106, 0]
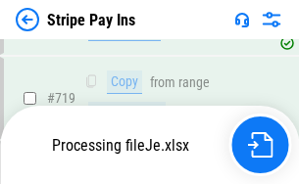
scroll to position [10106, 0]
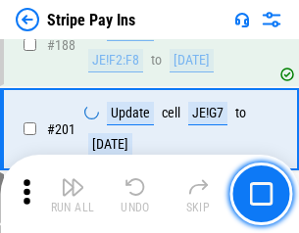
scroll to position [2788, 0]
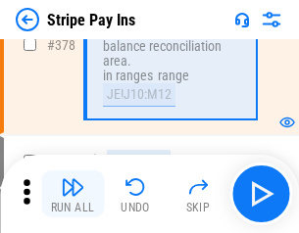
click at [72, 194] on img "button" at bounding box center [72, 186] width 23 height 23
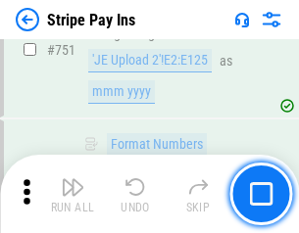
scroll to position [10081, 0]
